Goal: Find specific page/section: Find specific page/section

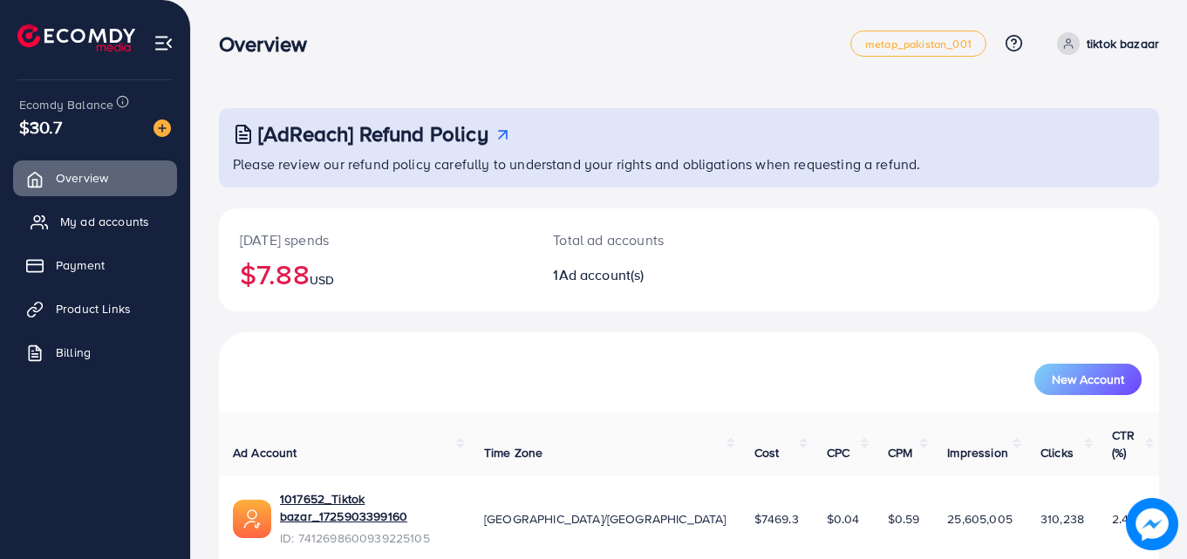
click at [57, 216] on link "My ad accounts" at bounding box center [95, 221] width 164 height 35
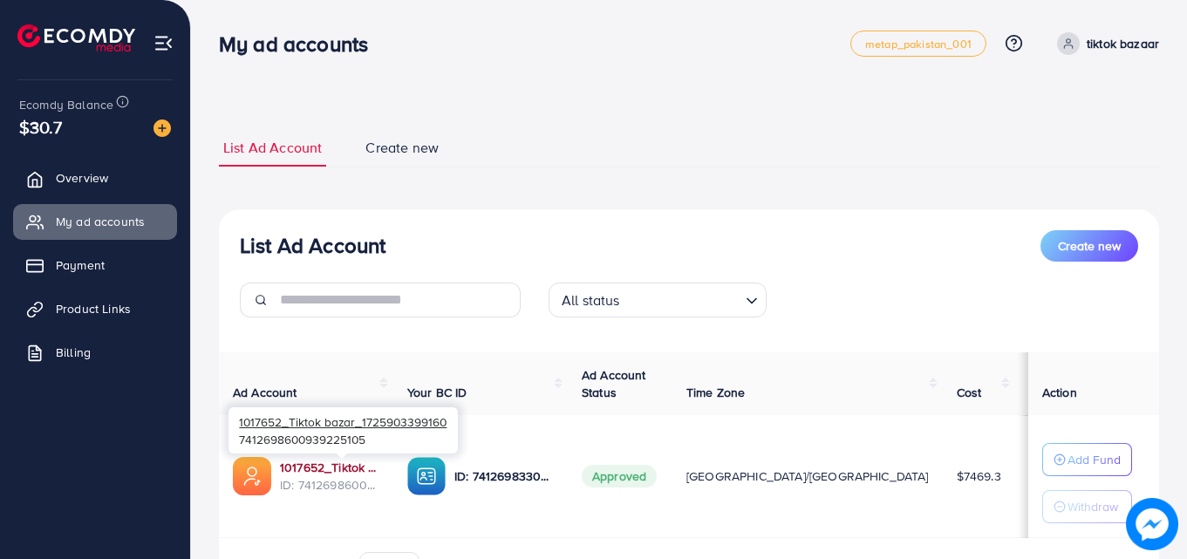
click at [314, 469] on link "1017652_Tiktok bazar_1725903399160" at bounding box center [329, 467] width 99 height 17
